Goal: Navigation & Orientation: Find specific page/section

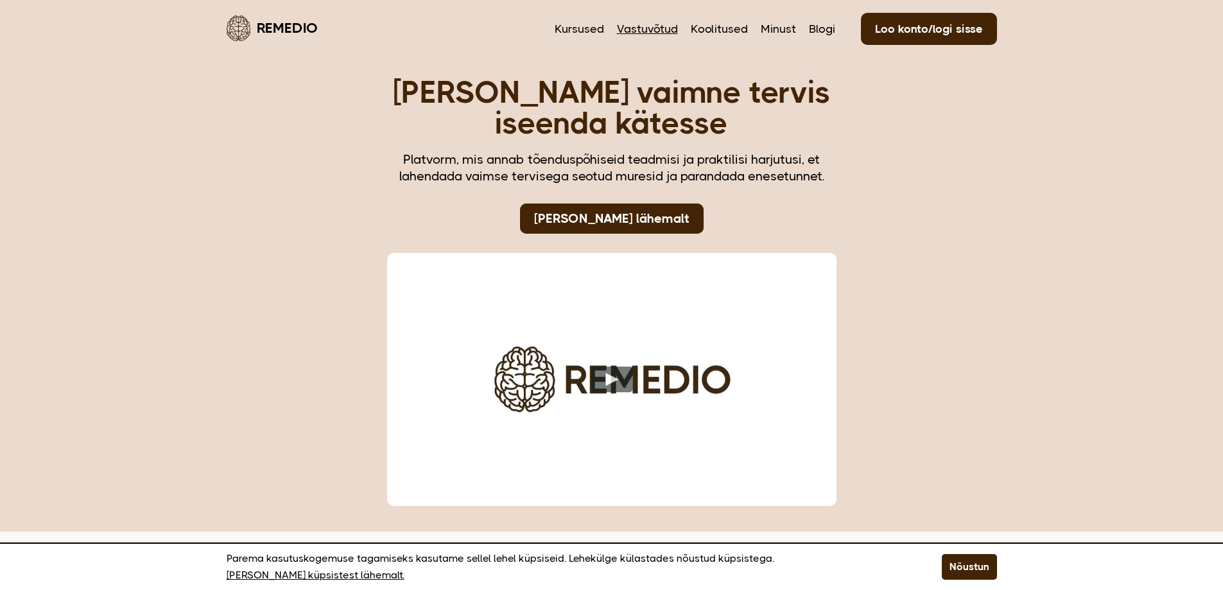
click at [649, 30] on link "Vastuvõtud" at bounding box center [647, 29] width 61 height 17
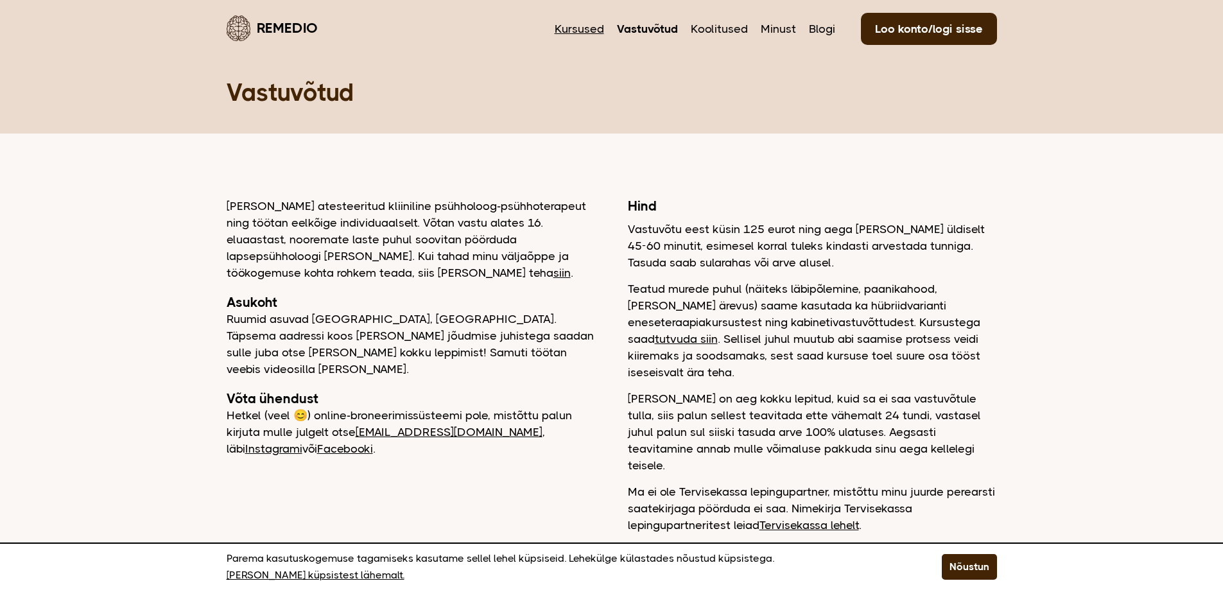
click at [581, 28] on link "Kursused" at bounding box center [579, 29] width 49 height 17
